Goal: Task Accomplishment & Management: Manage account settings

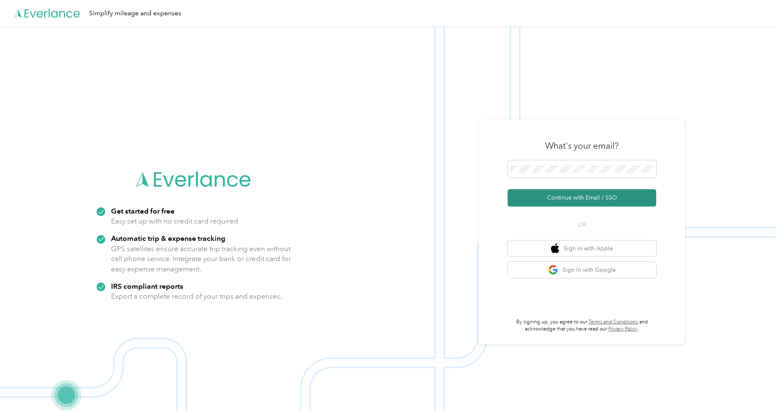
click at [573, 196] on button "Continue with Email / SSO" at bounding box center [582, 197] width 149 height 17
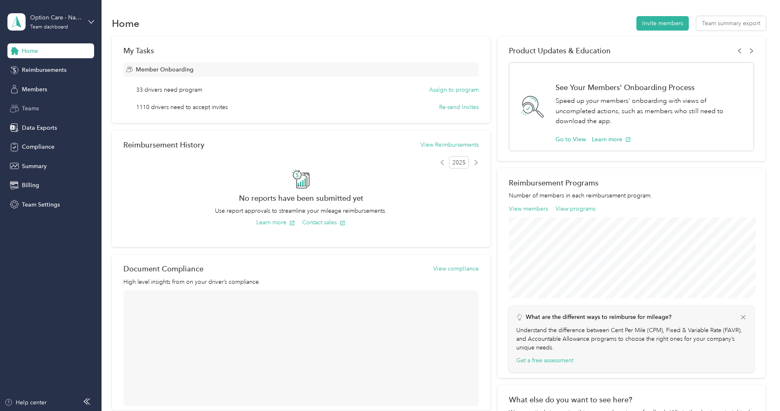
click at [47, 114] on div "Teams" at bounding box center [50, 108] width 87 height 15
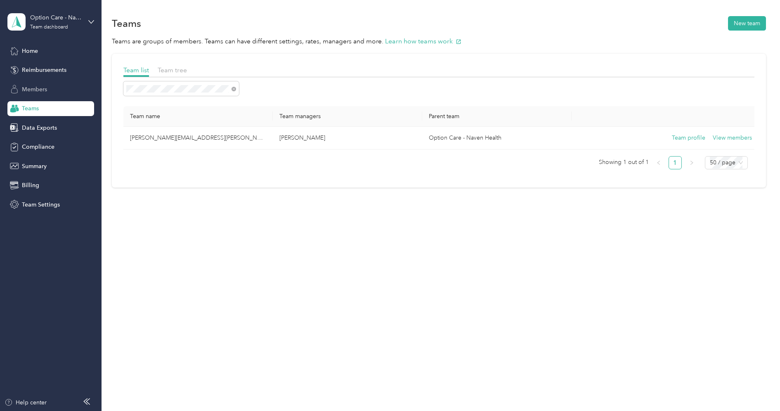
click at [34, 86] on span "Members" at bounding box center [34, 89] width 25 height 9
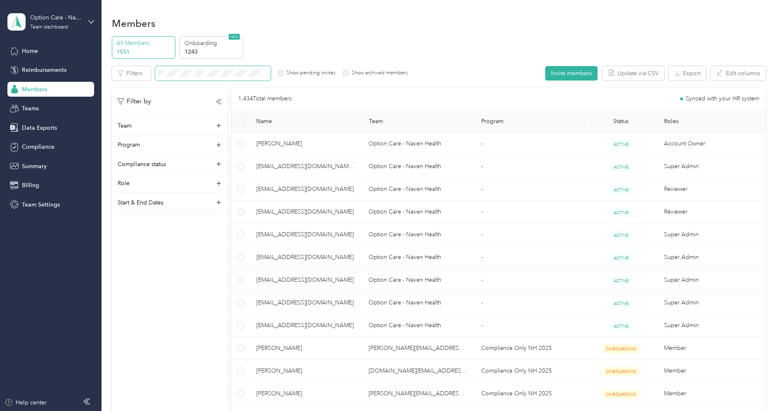
click at [227, 77] on span at bounding box center [213, 73] width 116 height 14
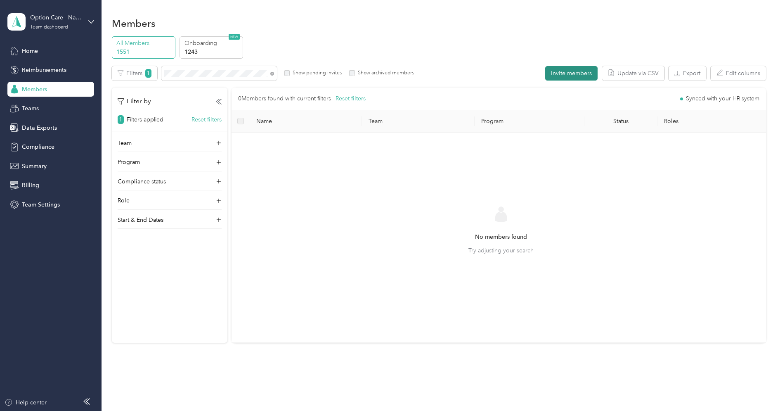
click at [559, 73] on button "Invite members" at bounding box center [571, 73] width 52 height 14
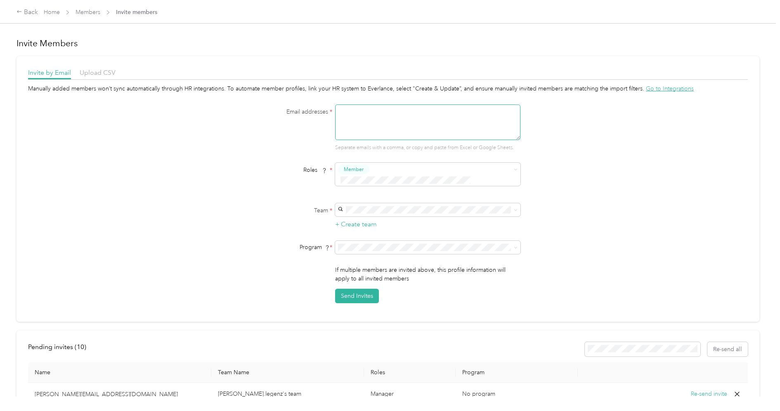
click at [429, 123] on textarea at bounding box center [427, 122] width 185 height 36
paste textarea "[PERSON_NAME][EMAIL_ADDRESS][PERSON_NAME][DOMAIN_NAME]"
type textarea "[PERSON_NAME][EMAIL_ADDRESS][PERSON_NAME][DOMAIN_NAME]"
click at [482, 176] on span at bounding box center [422, 180] width 169 height 9
click at [372, 227] on button "Manager" at bounding box center [359, 232] width 33 height 10
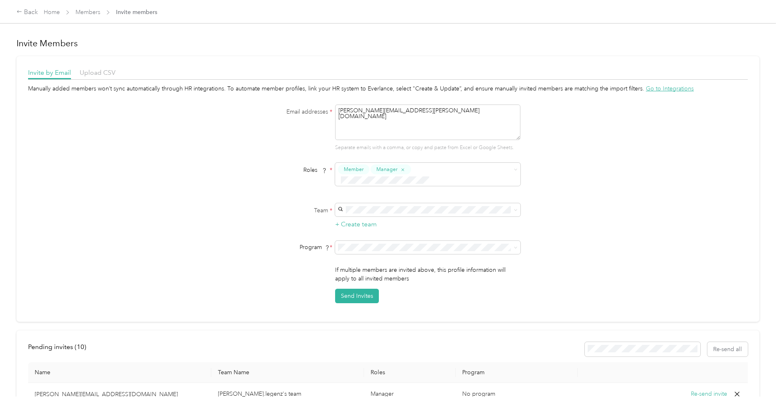
click at [381, 216] on div "[PERSON_NAME][EMAIL_ADDRESS][PERSON_NAME][DOMAIN_NAME] [PERSON_NAME]" at bounding box center [430, 224] width 174 height 28
click at [382, 279] on span "Compliance Only NH 2025 (CPM)" at bounding box center [387, 279] width 88 height 7
click at [358, 289] on button "Send Invites" at bounding box center [357, 296] width 44 height 14
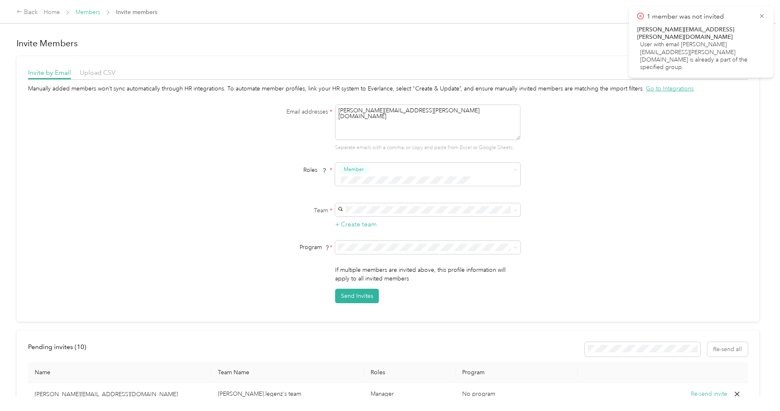
click at [78, 14] on link "Members" at bounding box center [88, 12] width 25 height 7
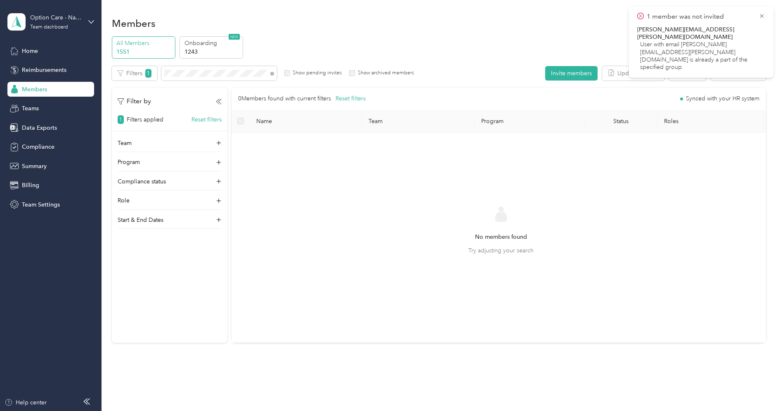
click at [329, 70] on label "Show pending invites" at bounding box center [316, 72] width 52 height 7
click at [272, 74] on icon at bounding box center [272, 74] width 4 height 4
click at [44, 111] on div "Teams" at bounding box center [50, 108] width 87 height 15
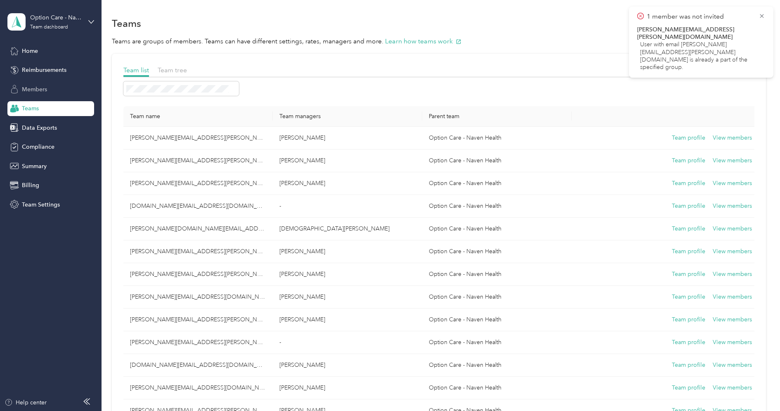
click at [48, 87] on div "Members" at bounding box center [50, 89] width 87 height 15
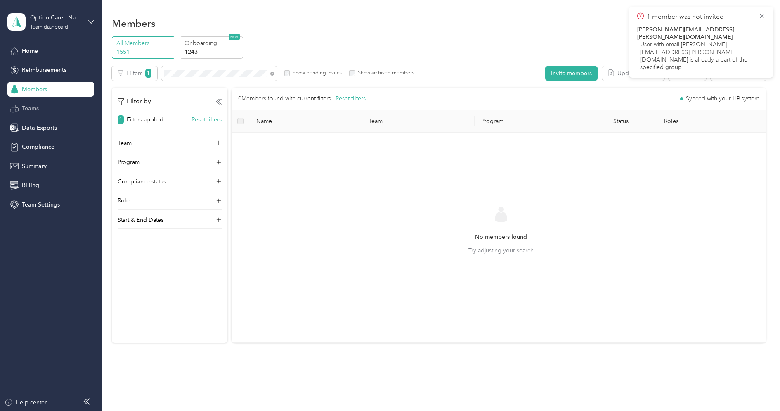
click at [32, 112] on span "Teams" at bounding box center [30, 108] width 17 height 9
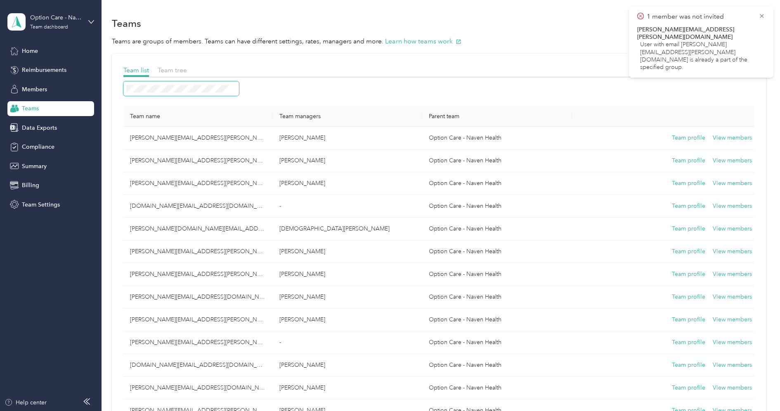
click at [174, 83] on span at bounding box center [181, 88] width 116 height 14
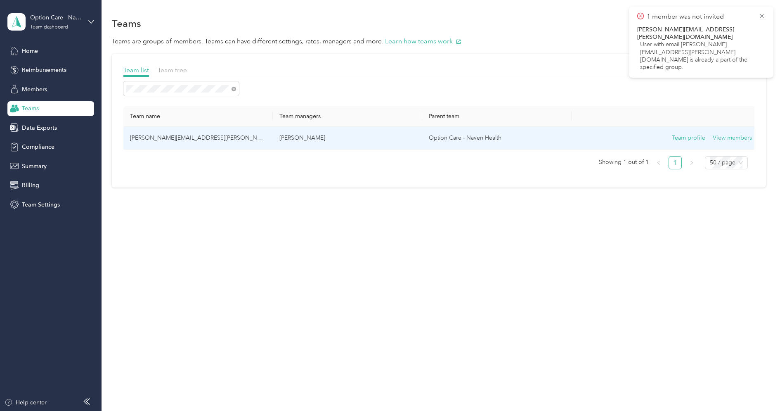
click at [221, 138] on td "[PERSON_NAME][EMAIL_ADDRESS][PERSON_NAME][DOMAIN_NAME]" at bounding box center [197, 138] width 149 height 23
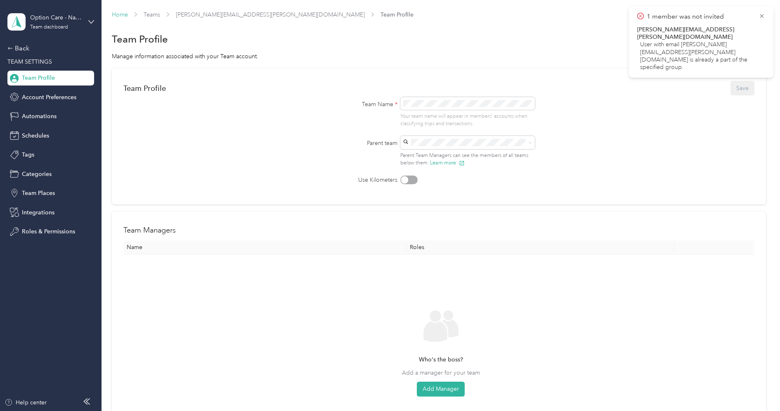
click at [123, 17] on link "Home" at bounding box center [120, 14] width 16 height 7
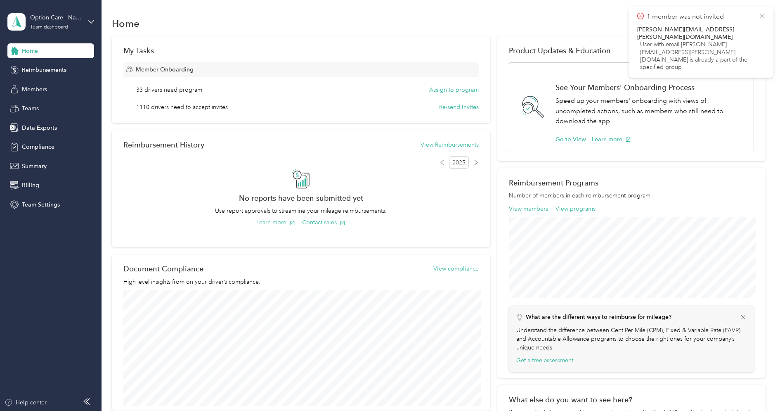
click at [762, 16] on icon at bounding box center [762, 16] width 4 height 4
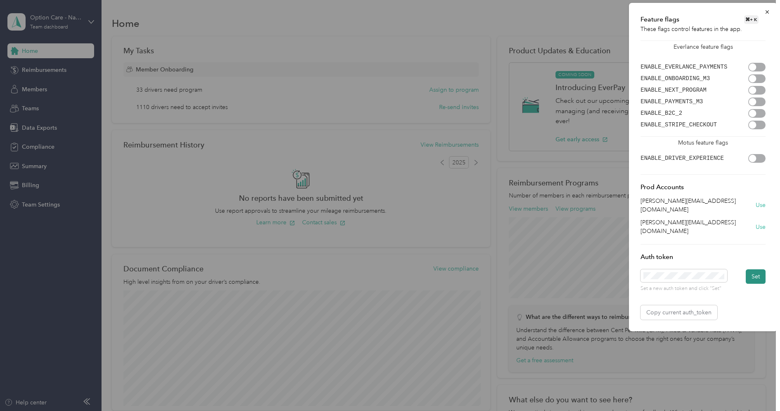
click at [759, 269] on button "Set" at bounding box center [756, 276] width 20 height 14
